Goal: Task Accomplishment & Management: Use online tool/utility

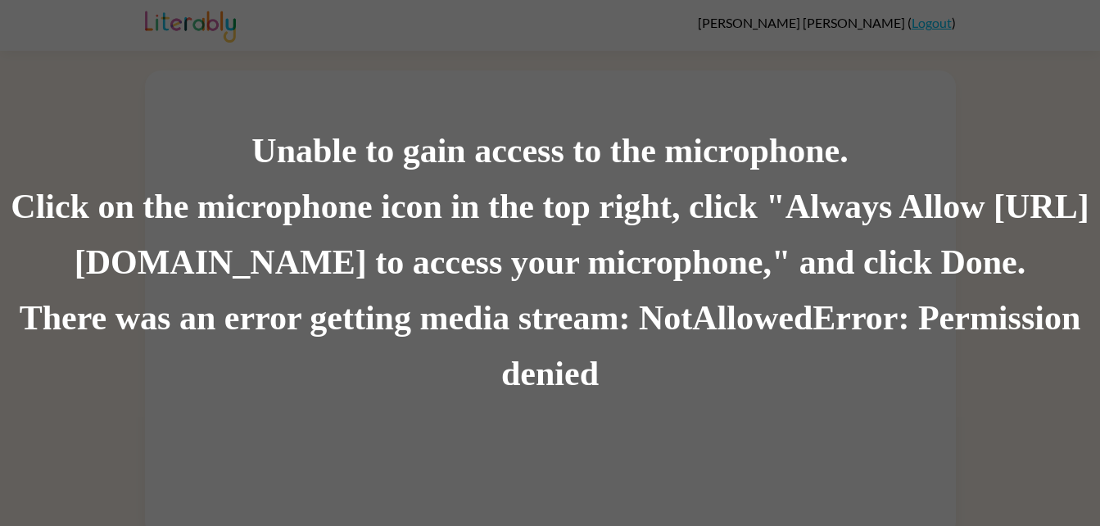
click at [671, 312] on div "There was an error getting media stream: NotAllowedError: Permission denied" at bounding box center [550, 346] width 1100 height 111
click at [666, 358] on div "There was an error getting media stream: NotAllowedError: Permission denied" at bounding box center [550, 346] width 1100 height 111
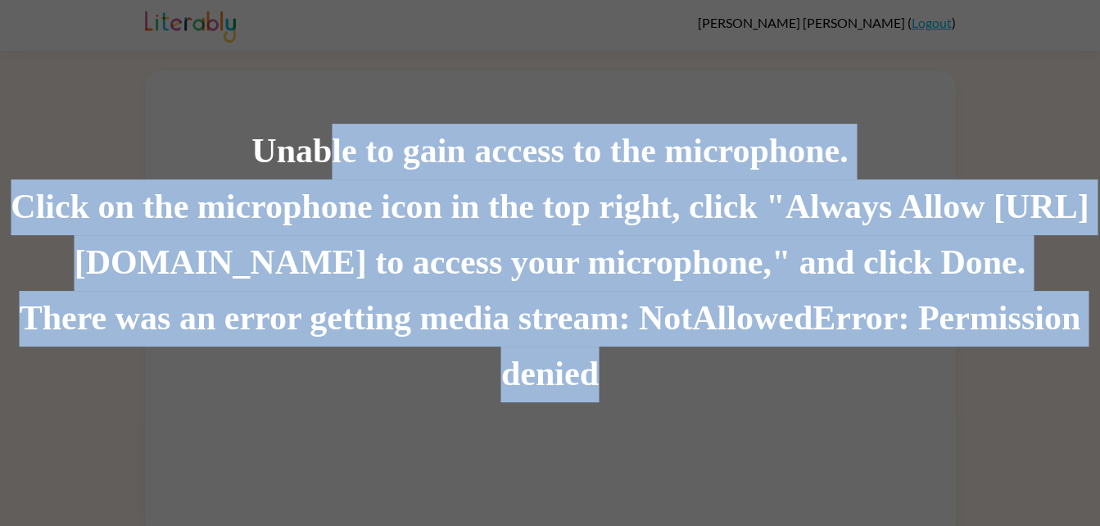
drag, startPoint x: 325, startPoint y: 160, endPoint x: 670, endPoint y: 373, distance: 405.2
click at [670, 373] on div "Unable to gain access to the microphone. Click on the microphone icon in the to…" at bounding box center [550, 263] width 1100 height 278
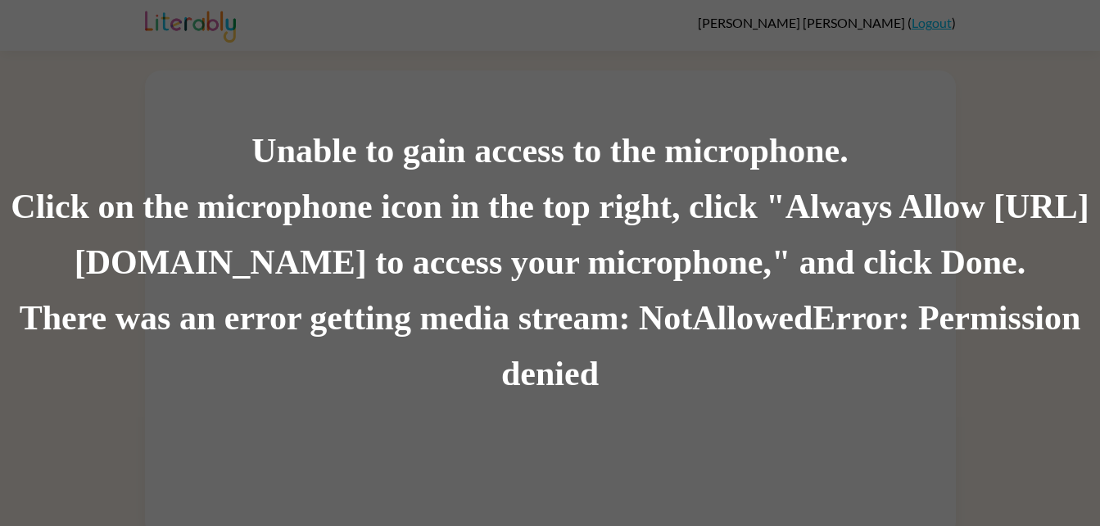
click at [273, 161] on div "Unable to gain access to the microphone." at bounding box center [550, 152] width 1100 height 56
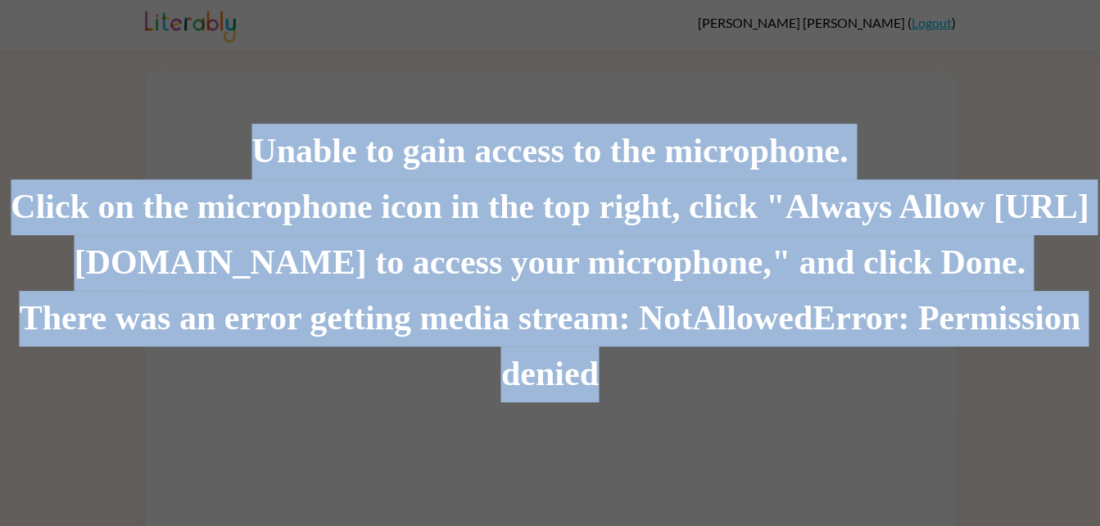
drag, startPoint x: 247, startPoint y: 147, endPoint x: 608, endPoint y: 383, distance: 431.3
click at [608, 383] on div "Unable to gain access to the microphone. Click on the microphone icon in the to…" at bounding box center [550, 263] width 1100 height 278
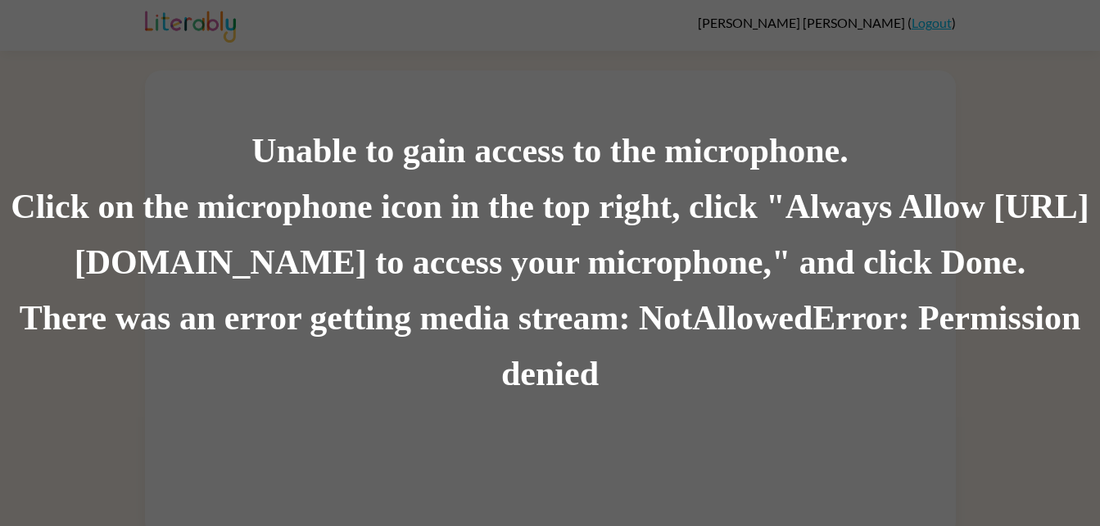
click at [220, 98] on div "Unable to gain access to the microphone. Click on the microphone icon in the to…" at bounding box center [550, 263] width 1100 height 526
click at [217, 104] on div "Unable to gain access to the microphone. Click on the microphone icon in the to…" at bounding box center [550, 263] width 1100 height 526
drag, startPoint x: 491, startPoint y: 378, endPoint x: 593, endPoint y: 387, distance: 101.9
click at [593, 387] on div "There was an error getting media stream: NotAllowedError: Permission denied" at bounding box center [550, 346] width 1100 height 111
click at [448, 394] on div "There was an error getting media stream: NotAllowedError: Permission denied" at bounding box center [550, 346] width 1100 height 111
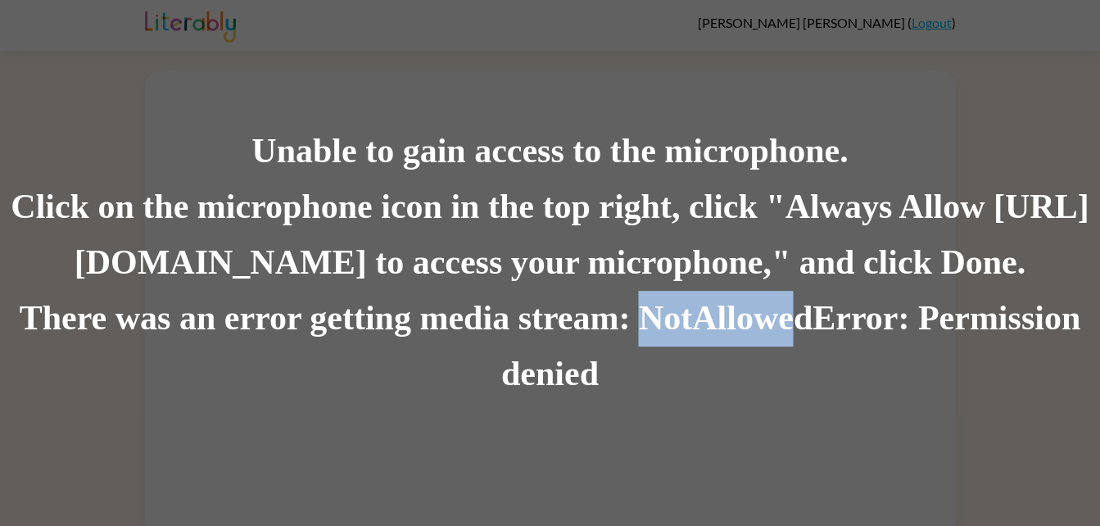
drag, startPoint x: 641, startPoint y: 325, endPoint x: 796, endPoint y: 315, distance: 155.1
click at [796, 315] on div "There was an error getting media stream: NotAllowedError: Permission denied" at bounding box center [550, 346] width 1100 height 111
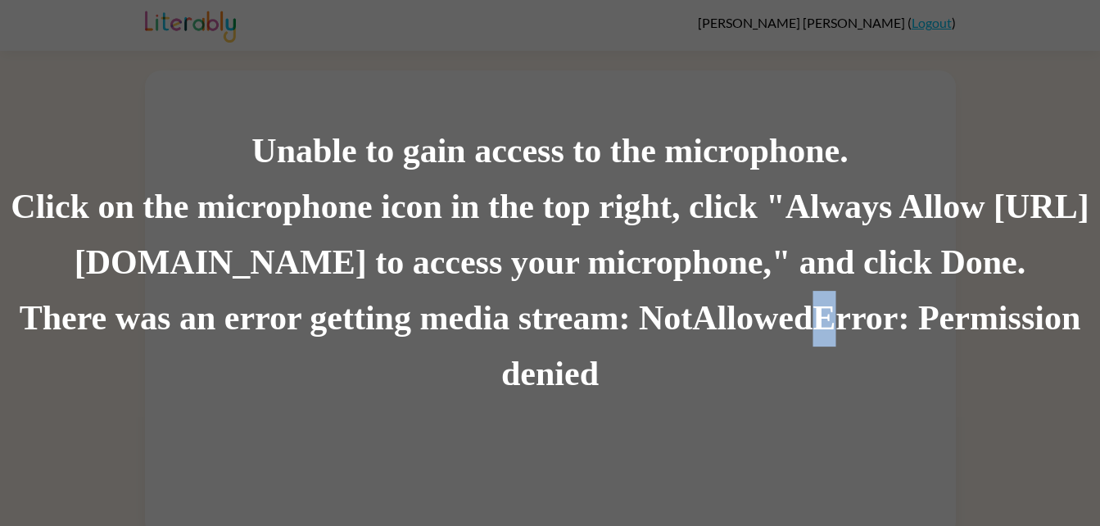
drag, startPoint x: 804, startPoint y: 320, endPoint x: 827, endPoint y: 332, distance: 25.6
click at [827, 332] on div "There was an error getting media stream: NotAllowedError: Permission denied" at bounding box center [550, 346] width 1100 height 111
